Goal: Communication & Community: Answer question/provide support

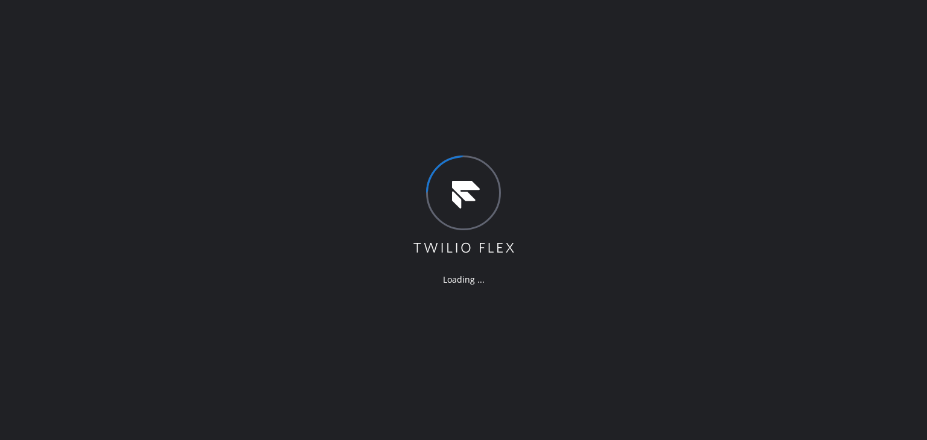
click at [427, 143] on div "Loading ..." at bounding box center [463, 220] width 927 height 440
click at [490, 269] on div "Loading ..." at bounding box center [463, 221] width 104 height 130
click at [487, 278] on div "Loading ..." at bounding box center [463, 279] width 104 height 11
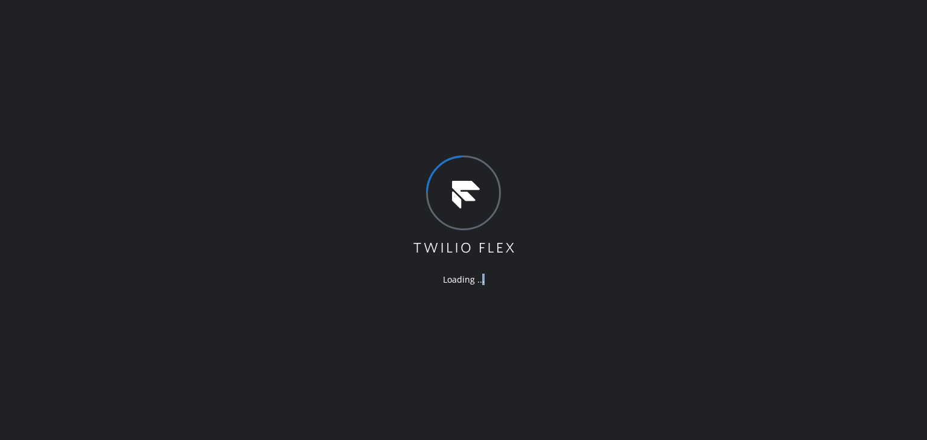
click at [487, 278] on div "Loading ..." at bounding box center [463, 279] width 104 height 11
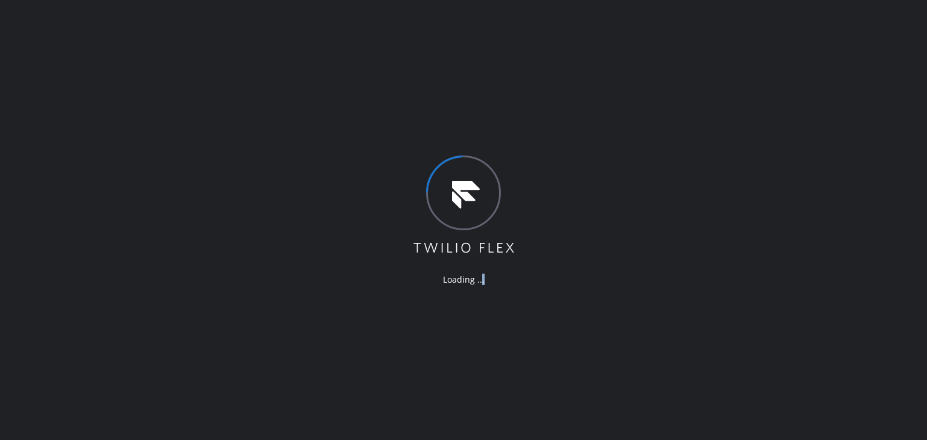
click at [487, 278] on div "Loading ..." at bounding box center [463, 279] width 104 height 11
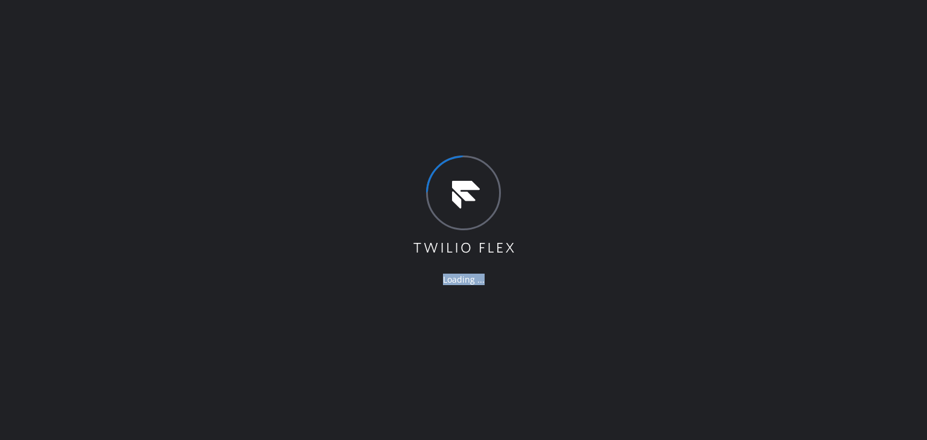
click at [487, 278] on div "Loading ..." at bounding box center [463, 279] width 104 height 11
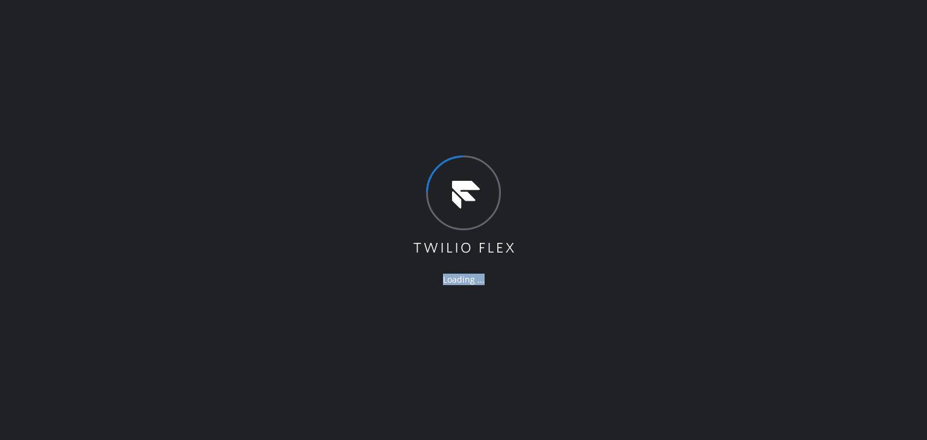
click at [487, 278] on div "Loading ..." at bounding box center [463, 279] width 104 height 11
drag, startPoint x: 487, startPoint y: 278, endPoint x: 479, endPoint y: 306, distance: 29.6
click at [479, 306] on div "Loading ..." at bounding box center [463, 220] width 927 height 440
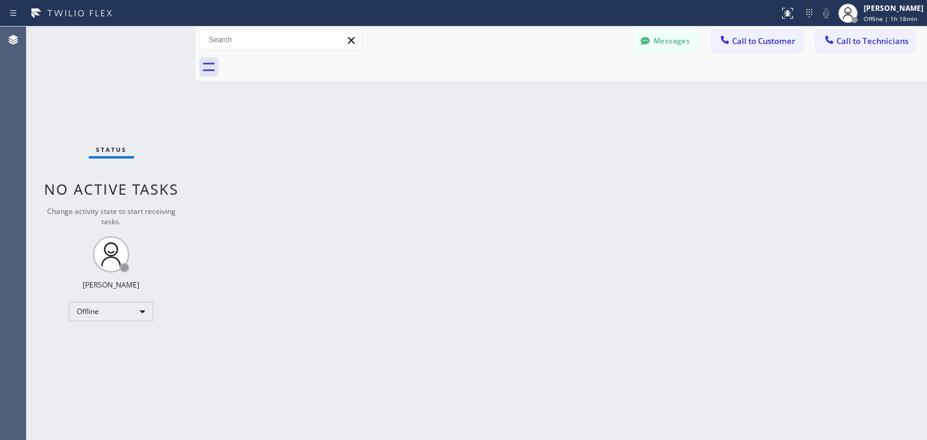
click at [473, 276] on div "Back to Dashboard Change Sender ID Customers Technicians Select a contact Outbo…" at bounding box center [560, 234] width 731 height 414
drag, startPoint x: 352, startPoint y: 45, endPoint x: 398, endPoint y: 143, distance: 107.9
click at [398, 143] on div "Back to Dashboard Change Sender ID Customers Technicians Select a contact Outbo…" at bounding box center [560, 234] width 731 height 414
click at [658, 122] on div "Back to Dashboard Change Sender ID Customers Technicians Select a contact Outbo…" at bounding box center [560, 234] width 731 height 414
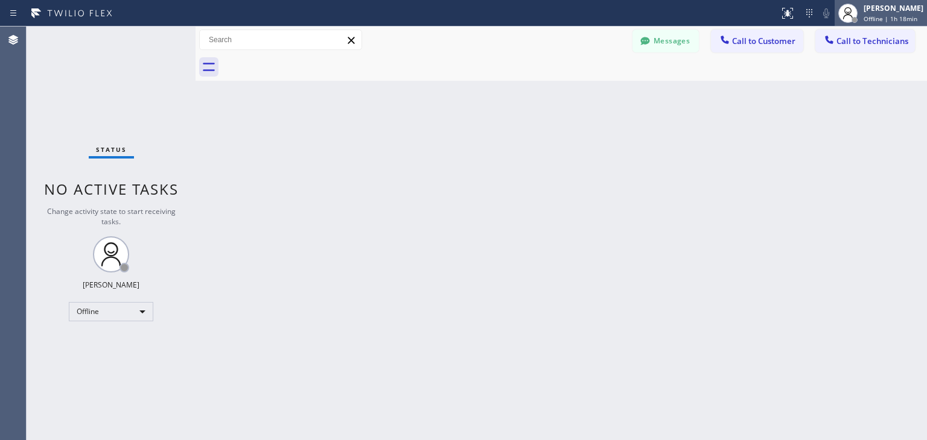
click at [861, 4] on div at bounding box center [847, 13] width 27 height 27
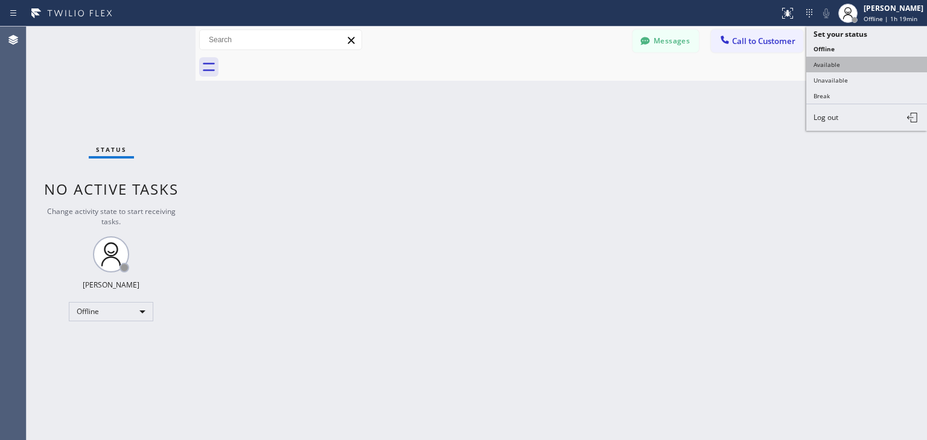
click at [866, 60] on button "Available" at bounding box center [866, 65] width 121 height 16
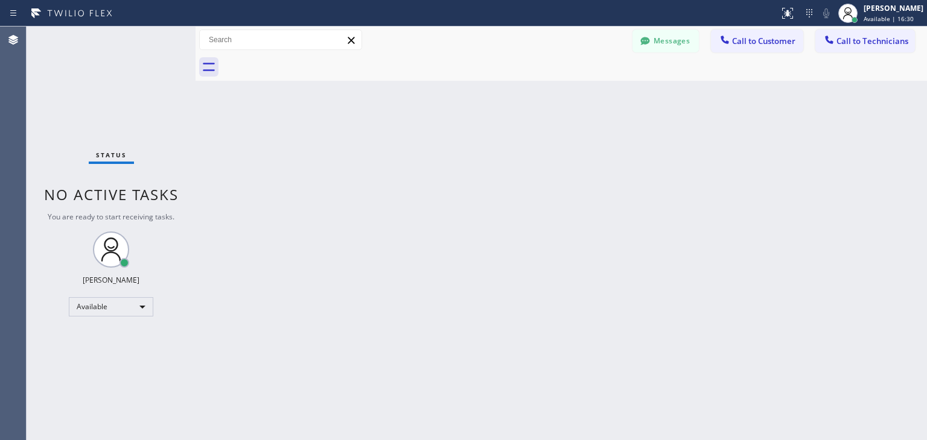
click at [656, 54] on div at bounding box center [574, 67] width 705 height 27
click at [664, 47] on button "Messages" at bounding box center [665, 41] width 66 height 23
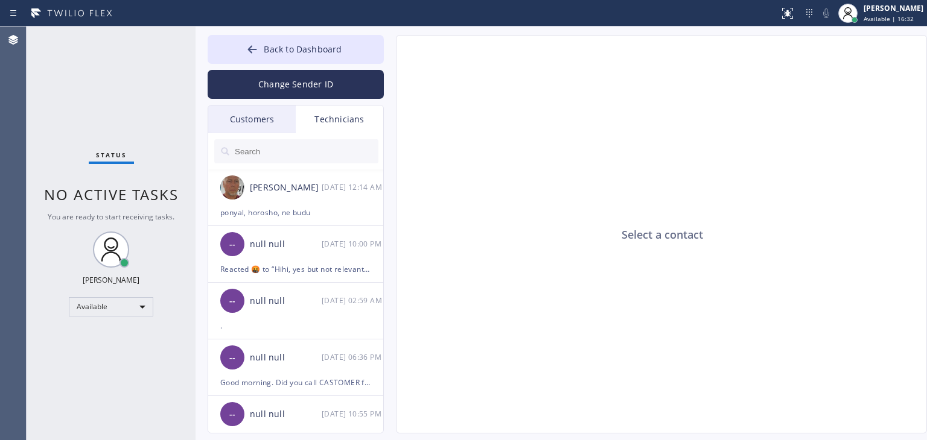
click at [270, 121] on div "Customers" at bounding box center [251, 120] width 87 height 28
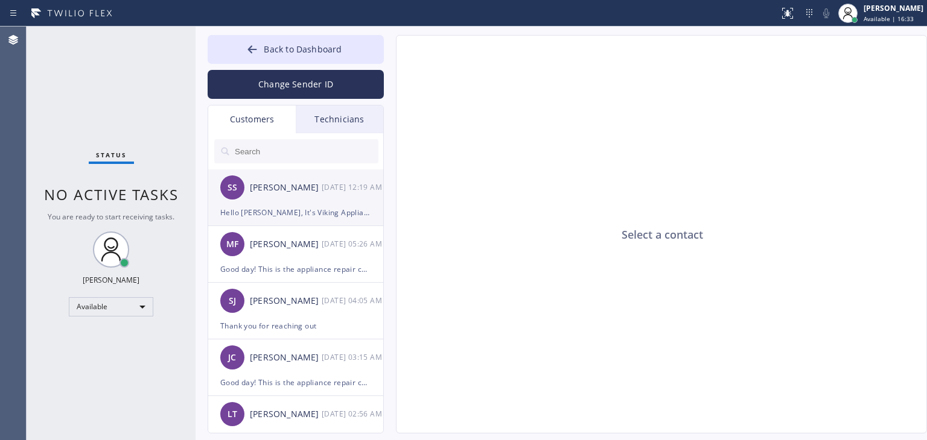
click at [306, 205] on div "SS Susan Swig 09/11 12:19 AM" at bounding box center [296, 188] width 176 height 36
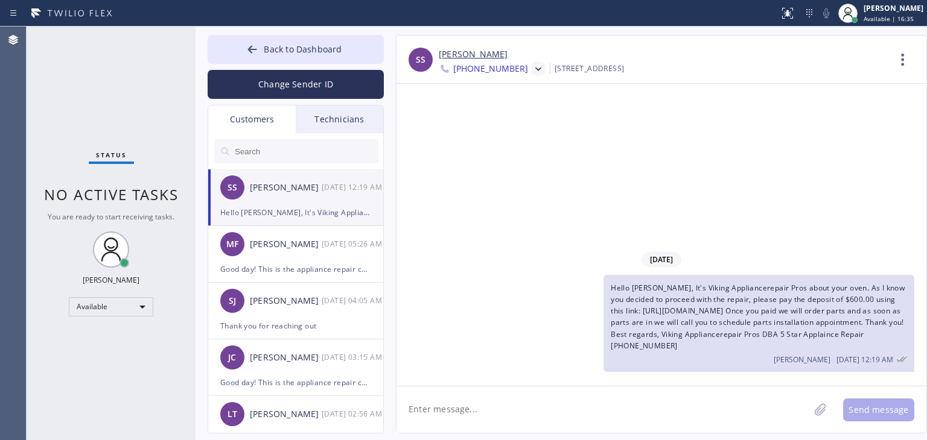
click at [532, 66] on icon at bounding box center [538, 69] width 12 height 12
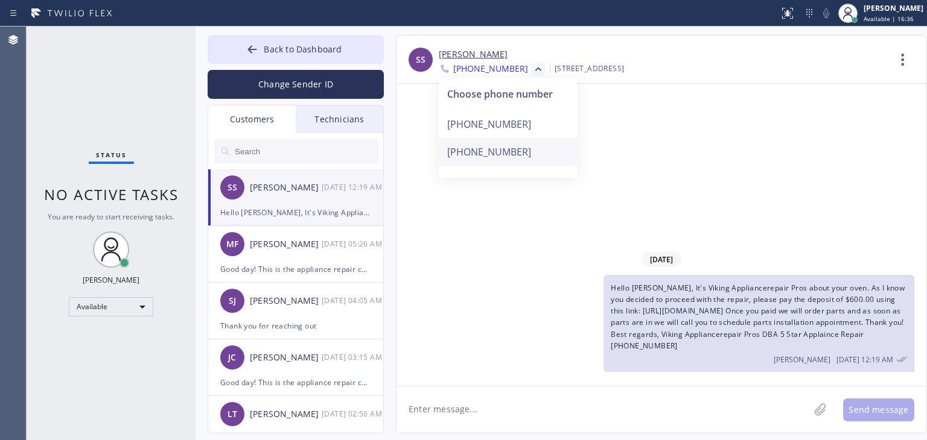
click at [507, 138] on div "+14159991790" at bounding box center [508, 152] width 139 height 28
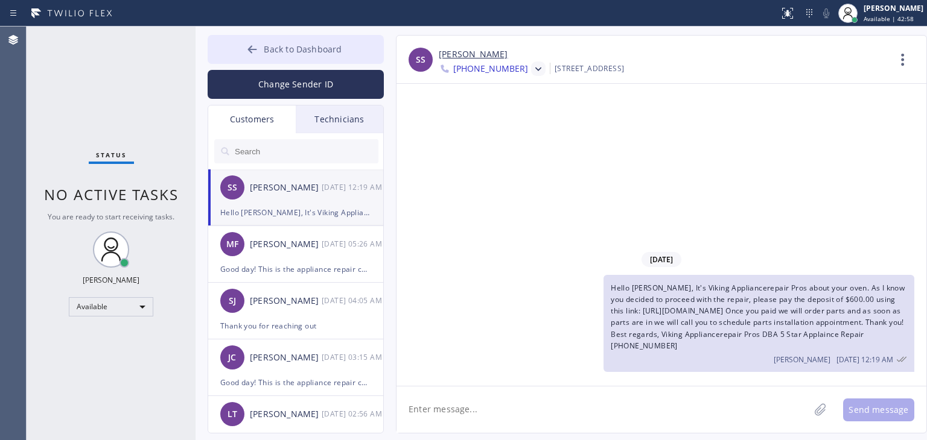
click at [316, 50] on span "Back to Dashboard" at bounding box center [303, 48] width 78 height 11
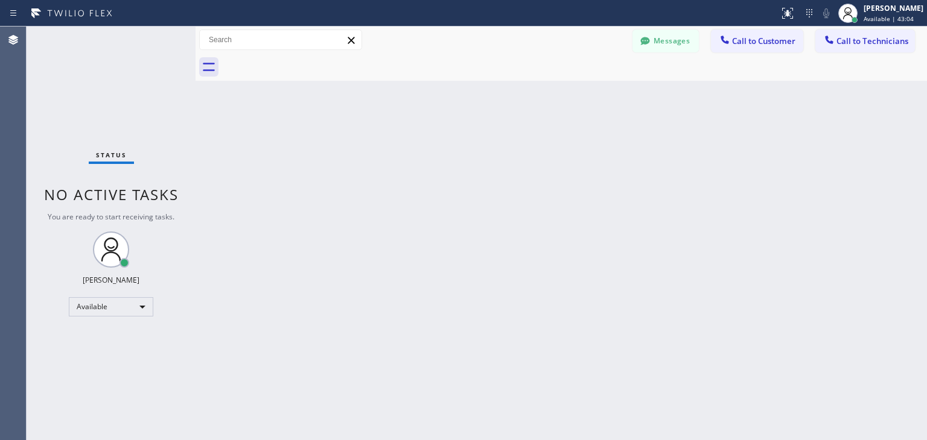
click at [541, 322] on div "Back to Dashboard Change Sender ID Customers Technicians SS Susan Swig 09/11 12…" at bounding box center [560, 234] width 731 height 414
click at [606, 259] on div "Back to Dashboard Change Sender ID Customers Technicians SS Susan Swig 09/11 12…" at bounding box center [560, 234] width 731 height 414
click at [669, 161] on div "Back to Dashboard Change Sender ID Customers Technicians SS Susan Swig 09/11 12…" at bounding box center [560, 234] width 731 height 414
click at [846, 41] on span "Call to Technicians" at bounding box center [872, 41] width 72 height 11
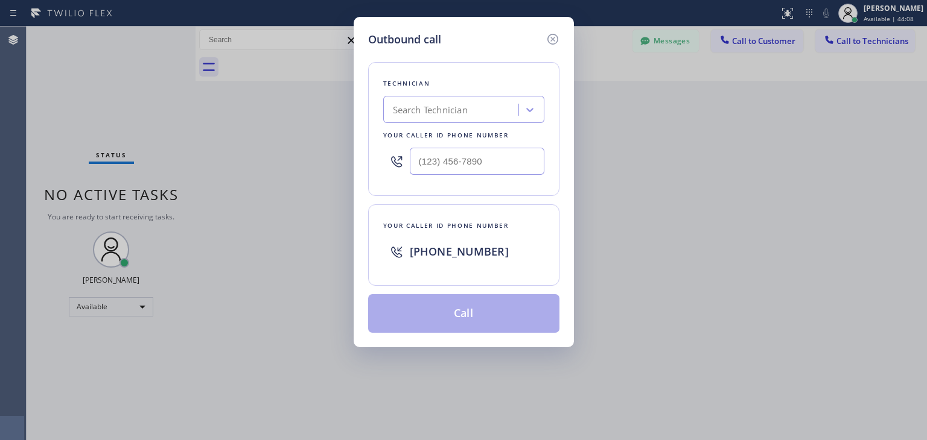
click at [637, 211] on div "Outbound call Technician Search Technician Your caller id phone number Your cal…" at bounding box center [463, 220] width 927 height 440
click at [465, 103] on div "Search Technician" at bounding box center [430, 110] width 75 height 14
type input "gregory"
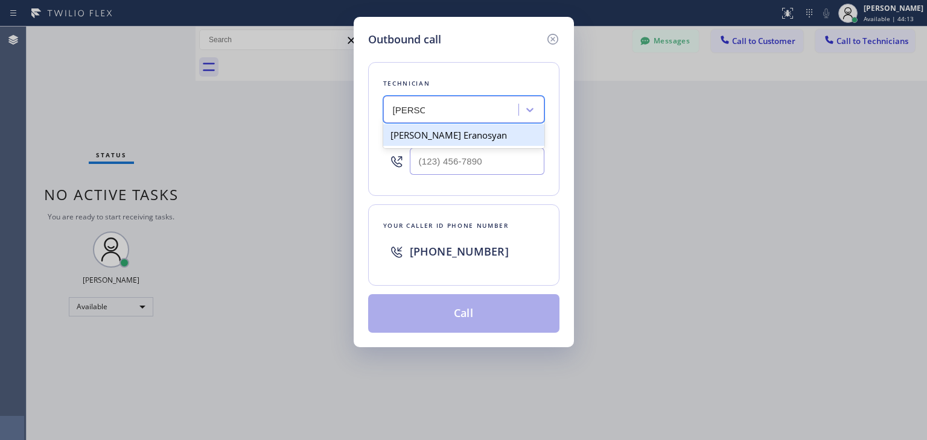
click at [445, 134] on div "Gegam Eranosyan" at bounding box center [463, 135] width 161 height 22
type input "(818) 512-7430"
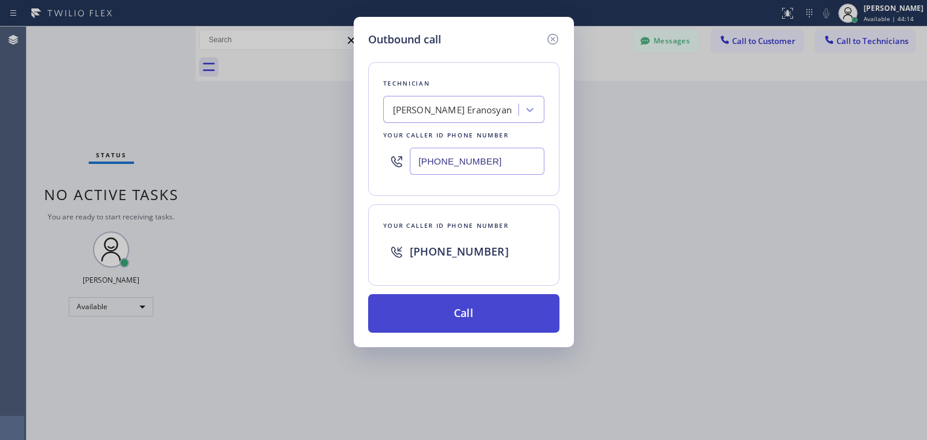
click at [425, 311] on button "Call" at bounding box center [463, 313] width 191 height 39
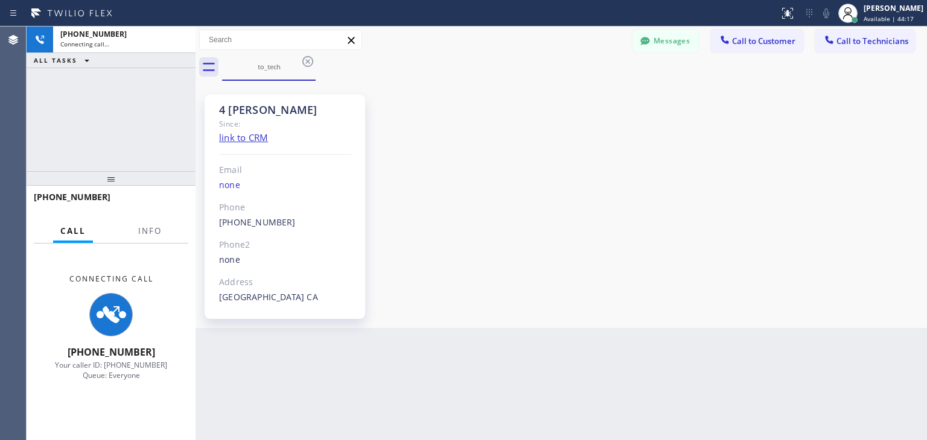
scroll to position [123, 0]
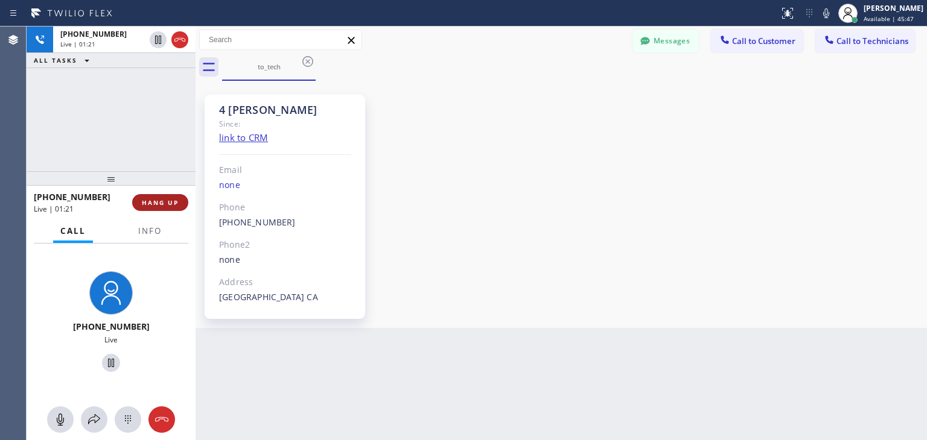
click at [182, 202] on button "HANG UP" at bounding box center [160, 202] width 56 height 17
